Goal: Find specific page/section: Find specific page/section

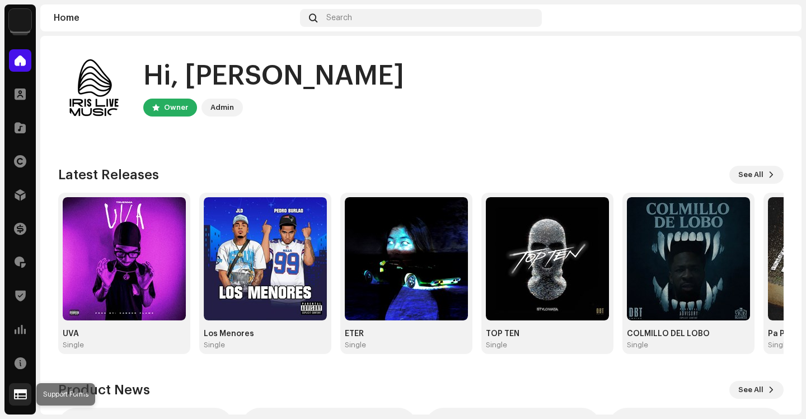
click at [17, 398] on span at bounding box center [20, 394] width 13 height 9
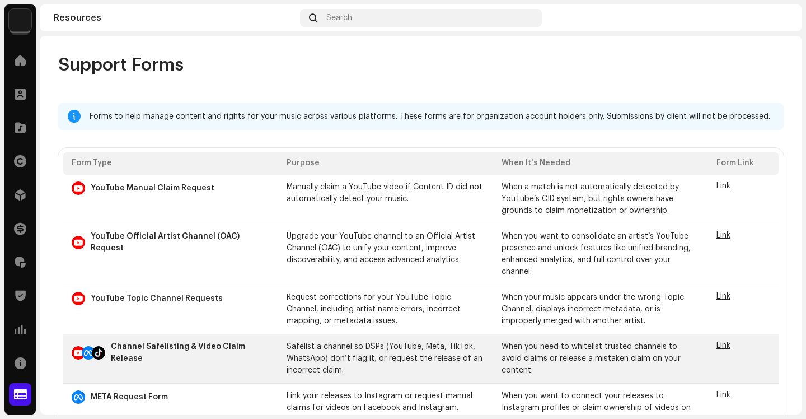
click at [719, 348] on span "Link" at bounding box center [724, 346] width 14 height 8
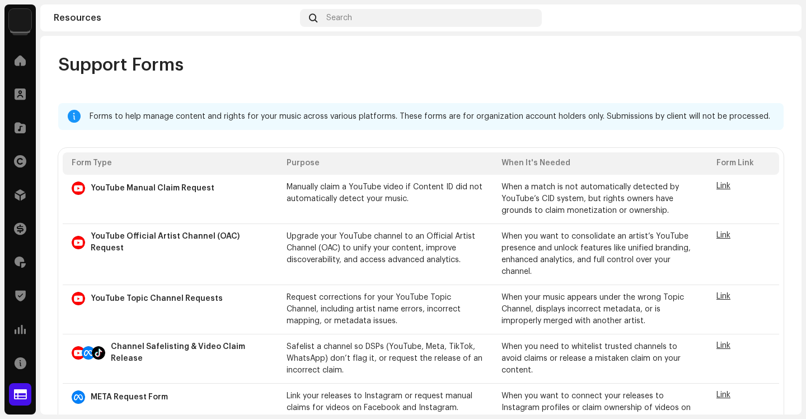
click at [24, 27] on img at bounding box center [20, 20] width 22 height 22
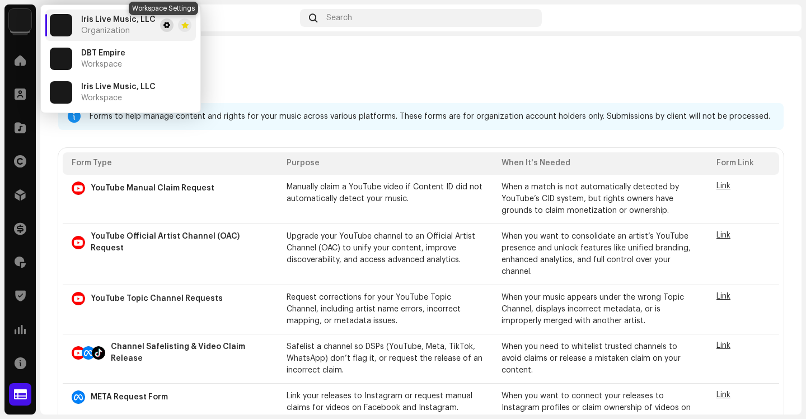
click at [165, 30] on button at bounding box center [166, 24] width 13 height 13
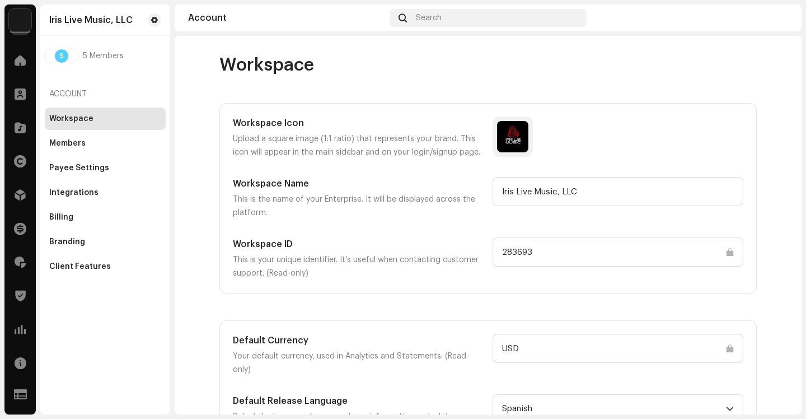
click at [508, 256] on input "283693" at bounding box center [618, 251] width 251 height 29
